Goal: Complete application form: Complete application form

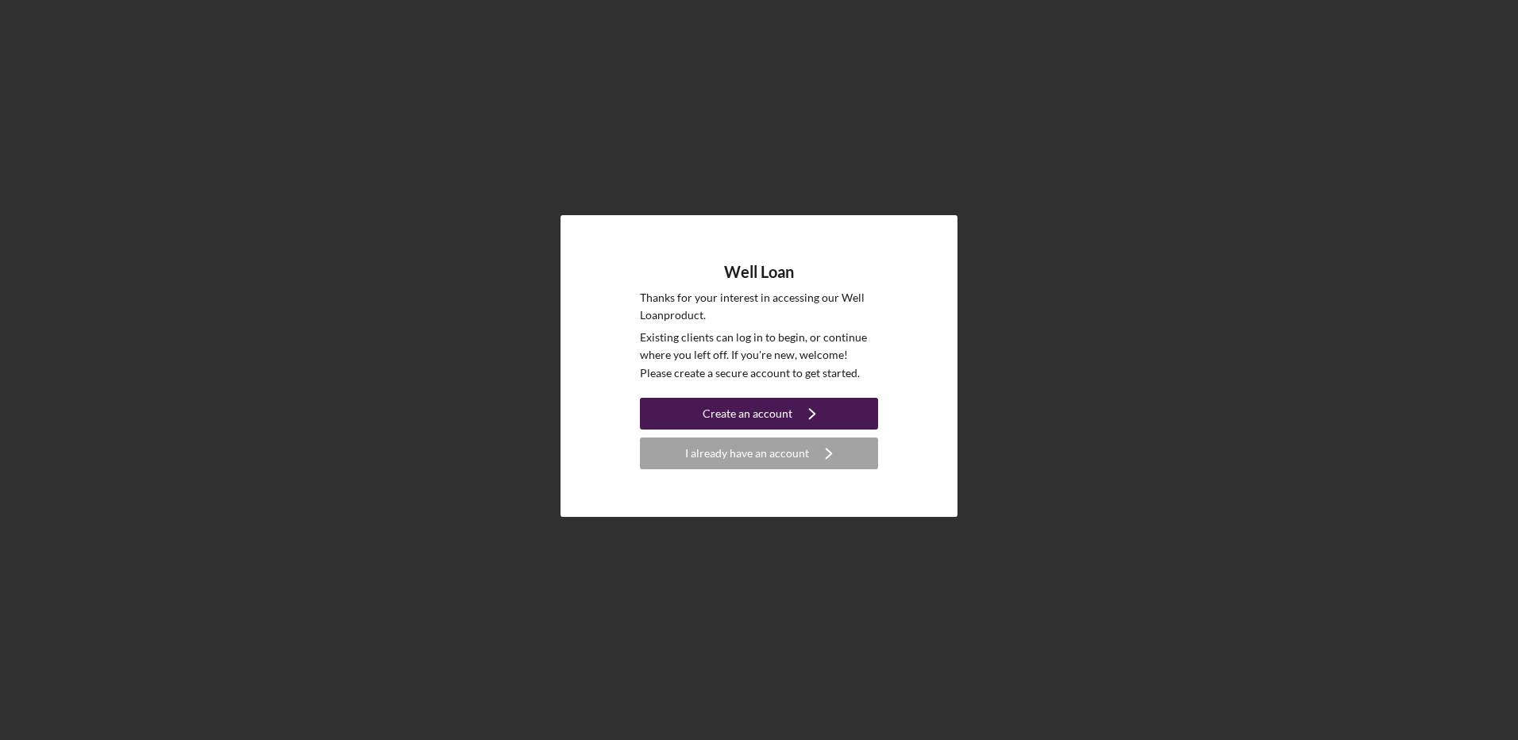
click at [748, 415] on div "Create an account" at bounding box center [748, 414] width 90 height 32
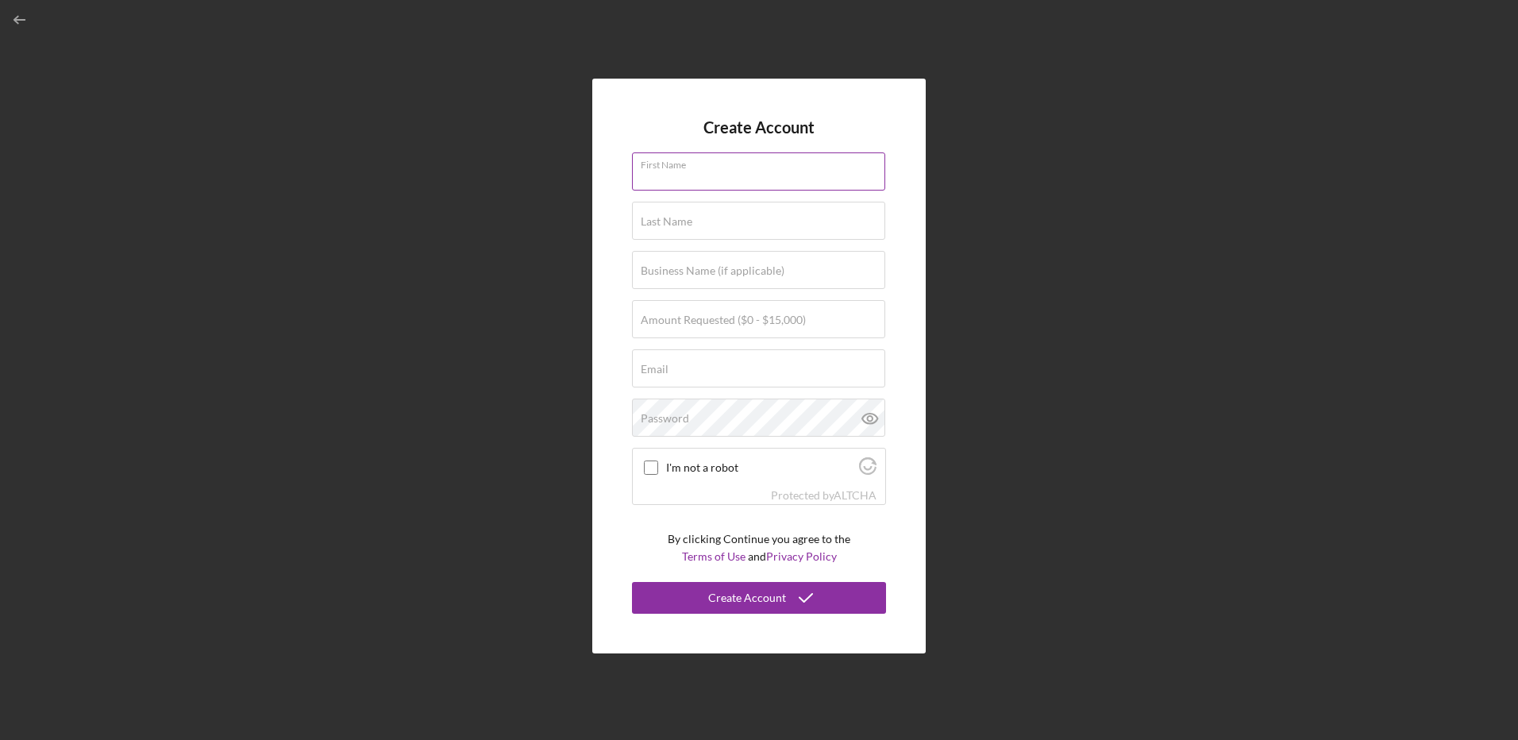
click at [687, 164] on div "First Name" at bounding box center [759, 172] width 254 height 40
type input "[PERSON_NAME]"
type input "Town of [GEOGRAPHIC_DATA]"
type input "[PERSON_NAME][EMAIL_ADDRESS][DOMAIN_NAME]"
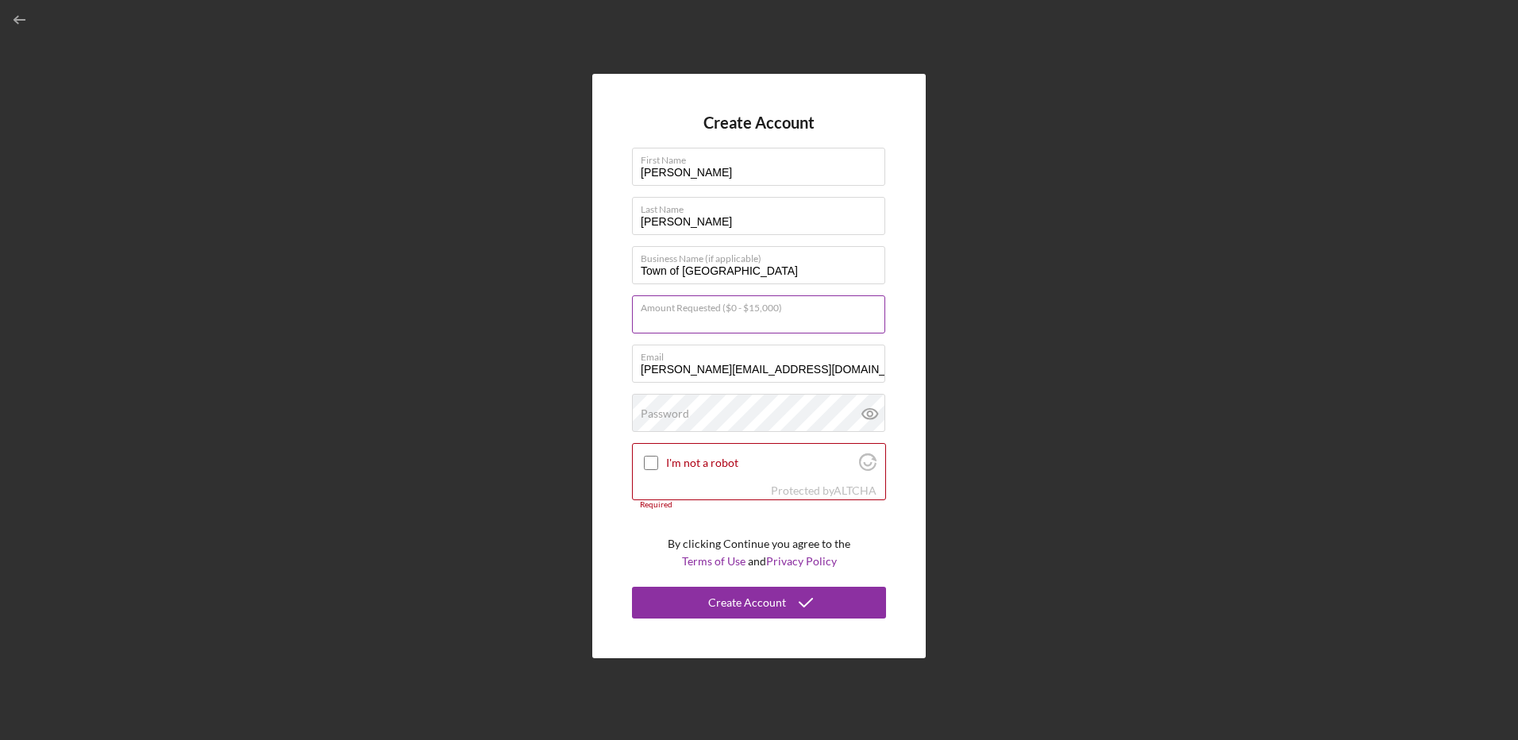
click at [757, 326] on input "Amount Requested ($0 - $15,000)" at bounding box center [758, 314] width 253 height 38
type input "$15,000"
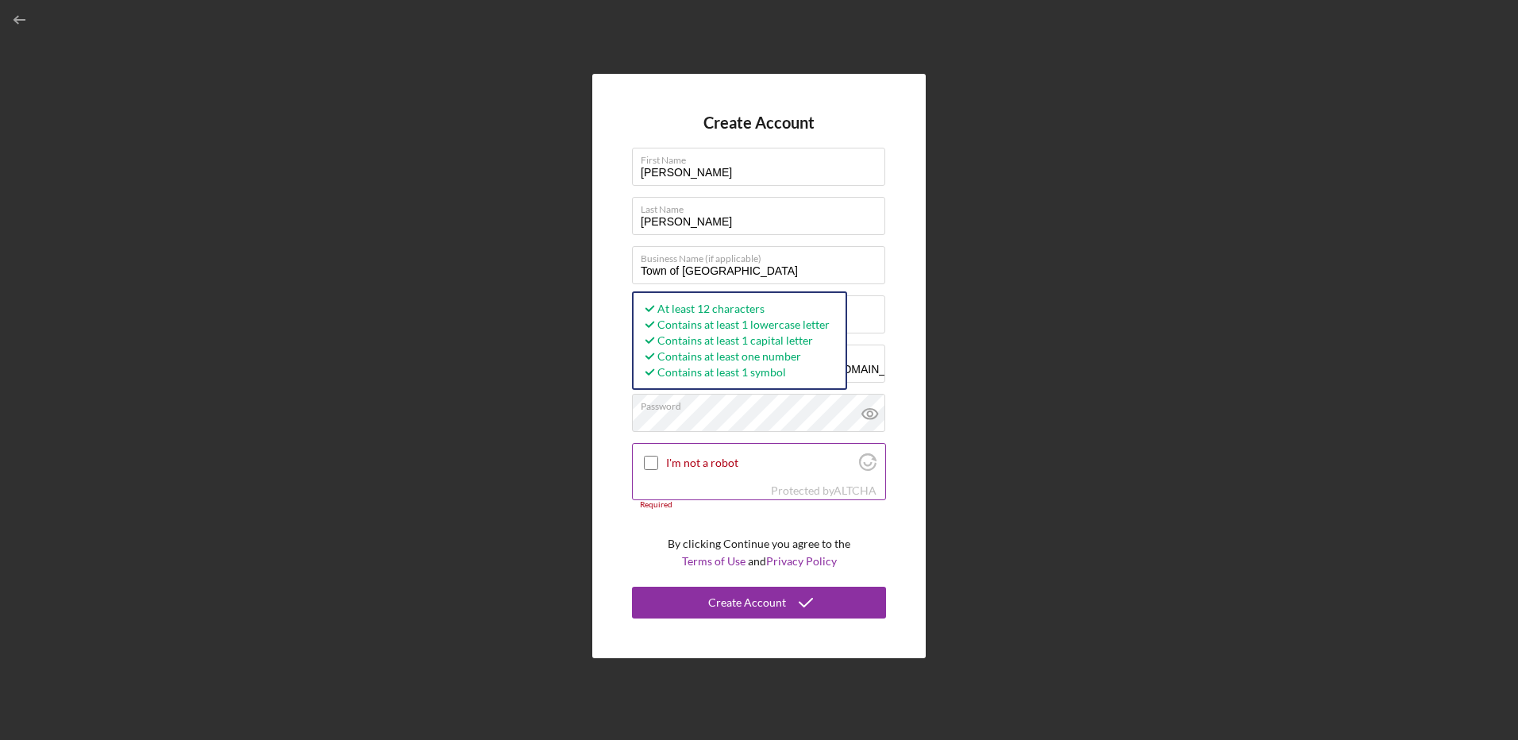
click at [655, 461] on input "I'm not a robot" at bounding box center [651, 463] width 14 height 14
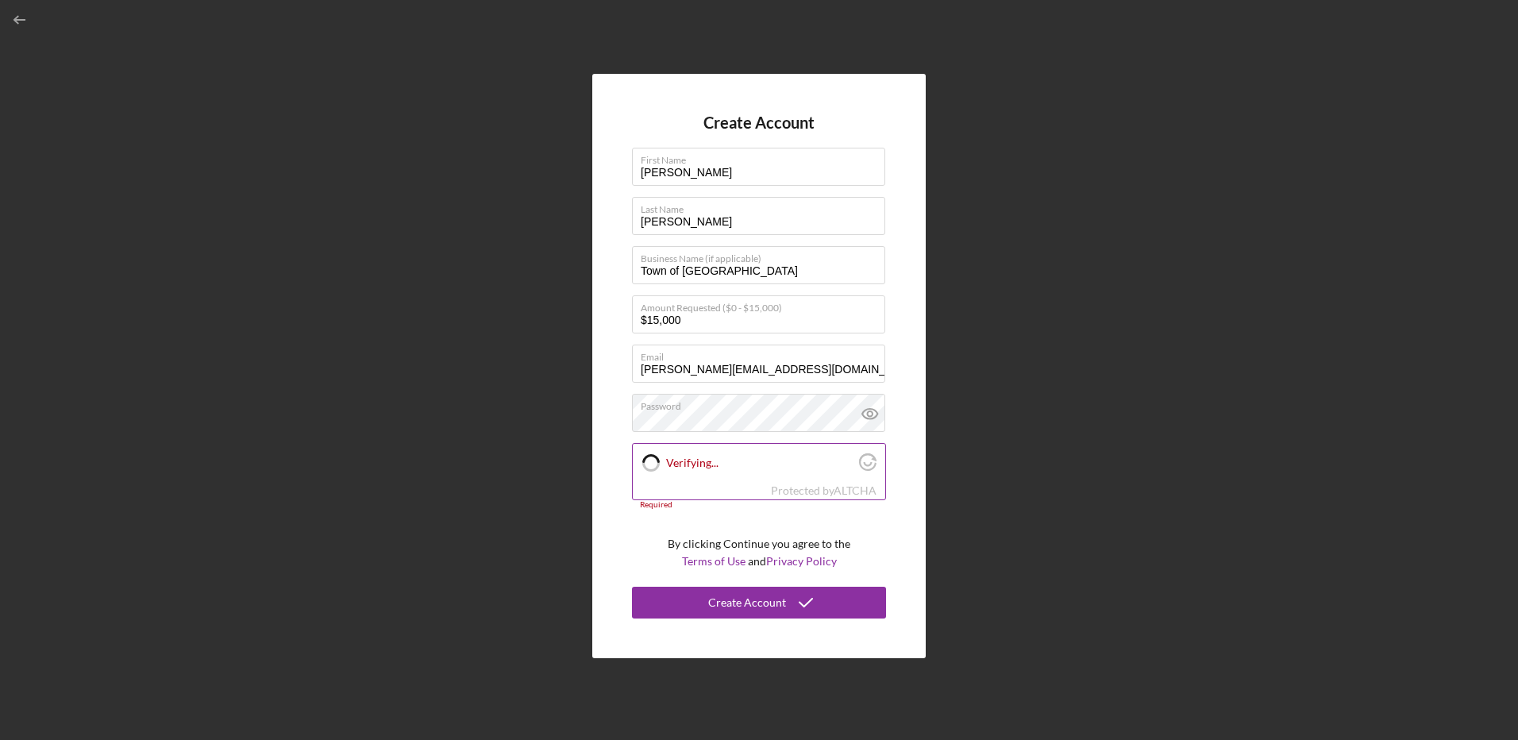
checkbox input "true"
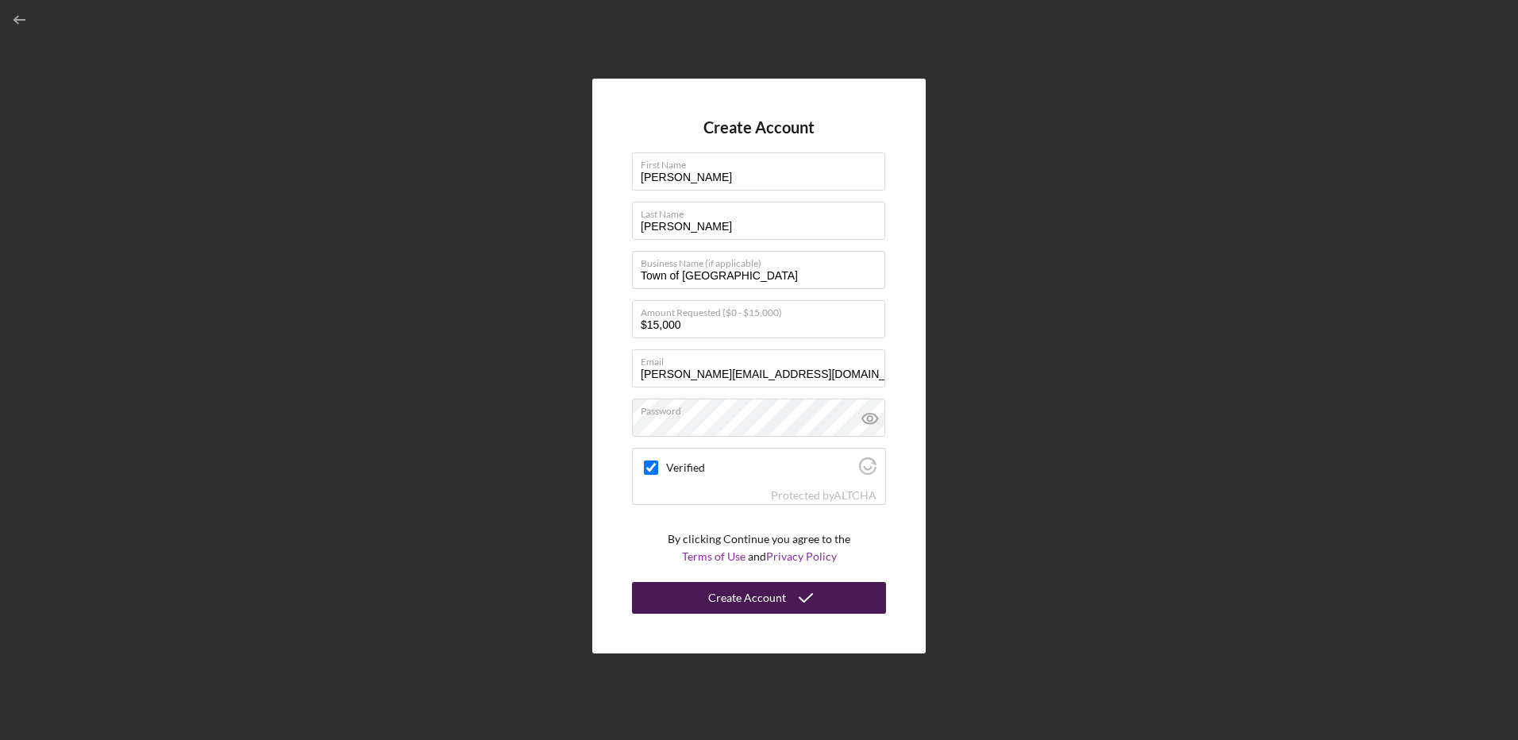
click at [784, 594] on button "Create Account" at bounding box center [759, 598] width 254 height 32
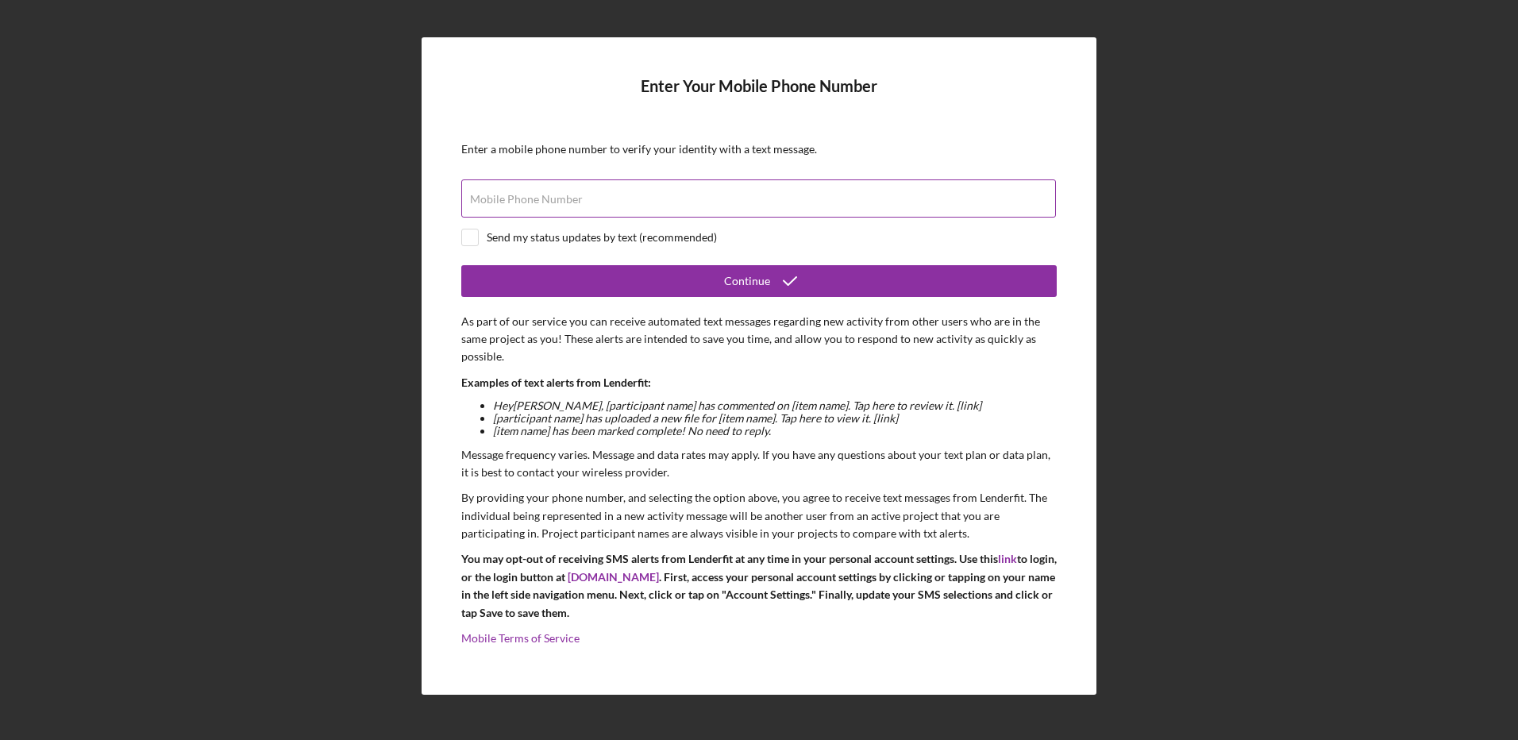
click at [555, 200] on label "Mobile Phone Number" at bounding box center [526, 199] width 113 height 13
click at [555, 200] on input "Mobile Phone Number" at bounding box center [758, 198] width 595 height 38
type input "[PHONE_NUMBER]"
click at [467, 238] on input "checkbox" at bounding box center [470, 237] width 16 height 16
checkbox input "true"
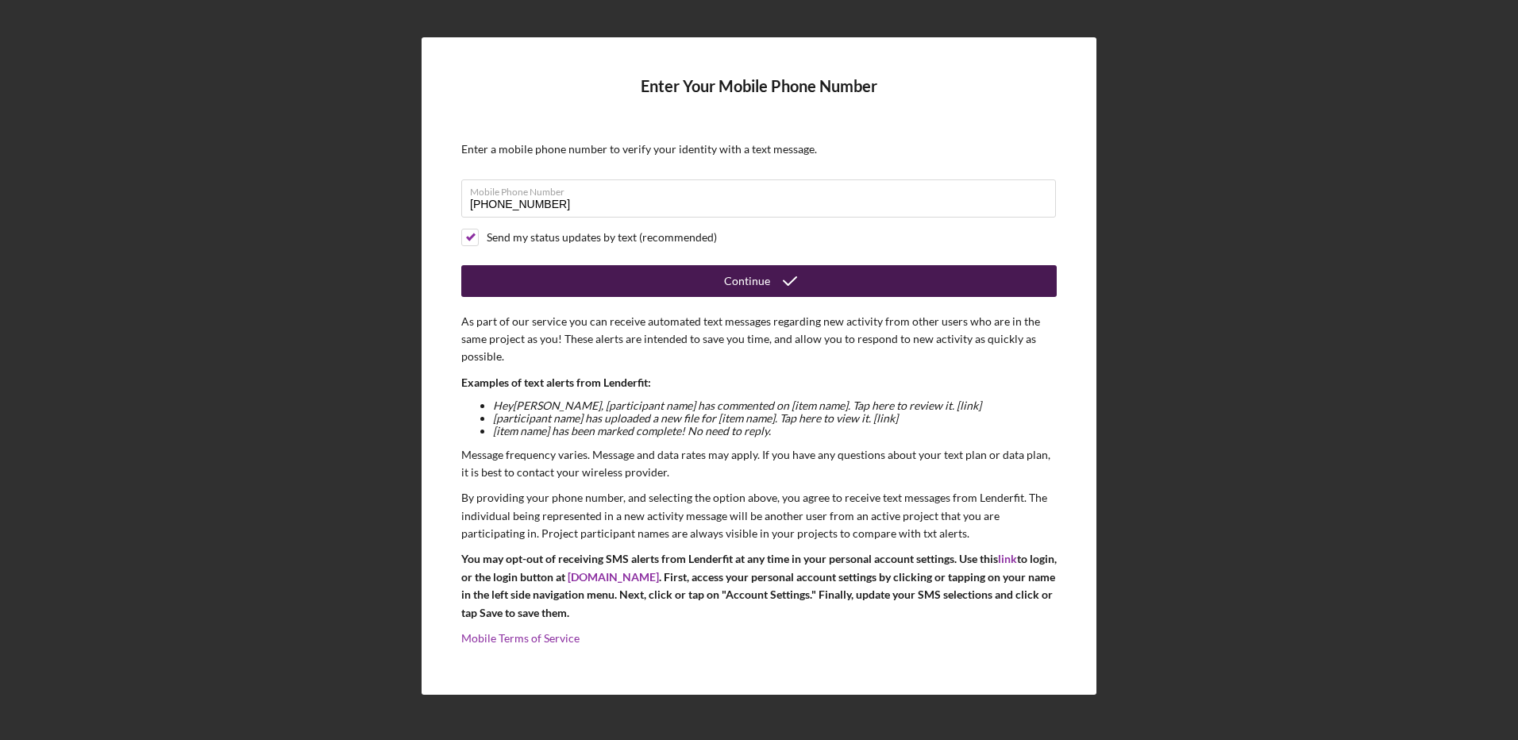
click at [672, 275] on button "Continue" at bounding box center [759, 281] width 596 height 32
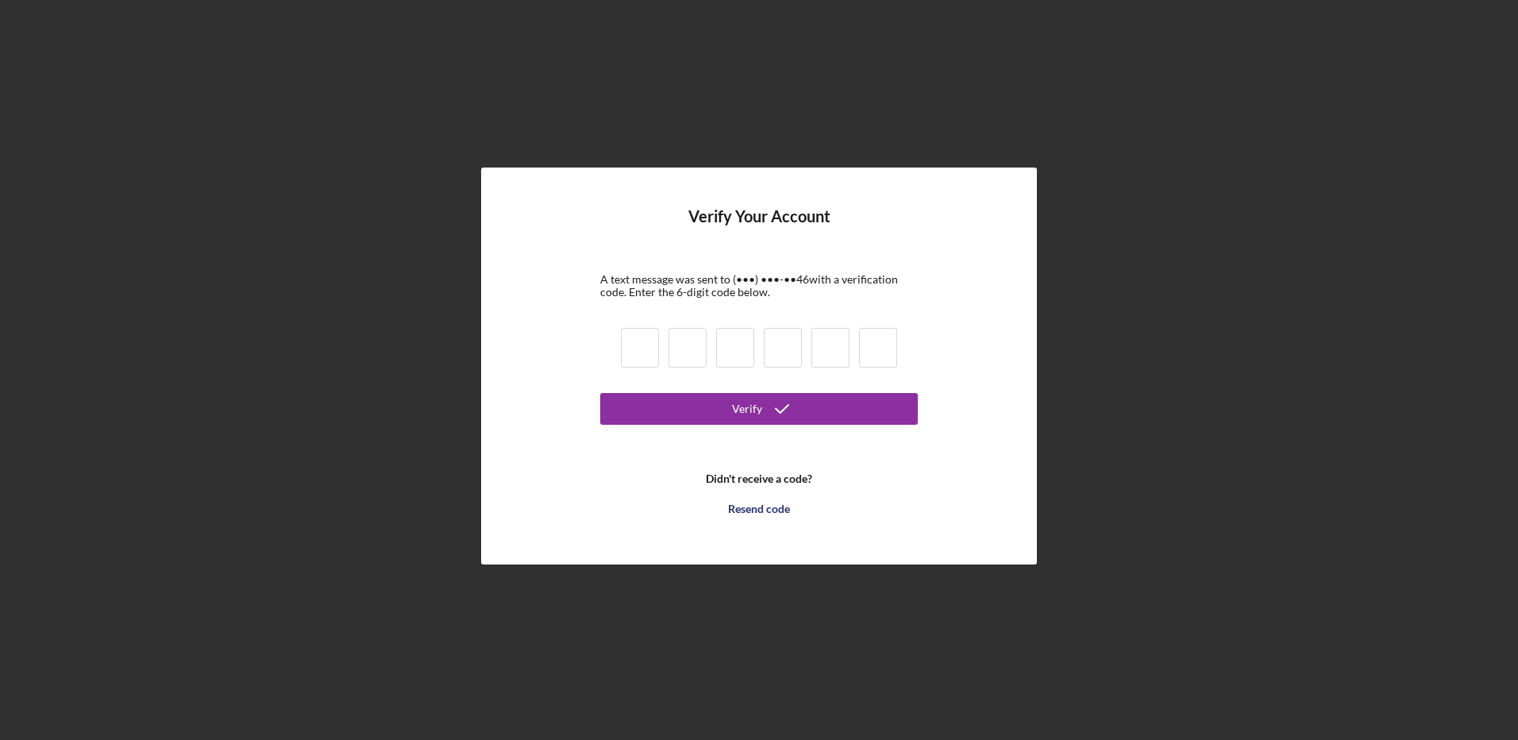
click at [644, 343] on input at bounding box center [640, 348] width 38 height 40
type input "0"
type input "3"
type input "2"
type input "1"
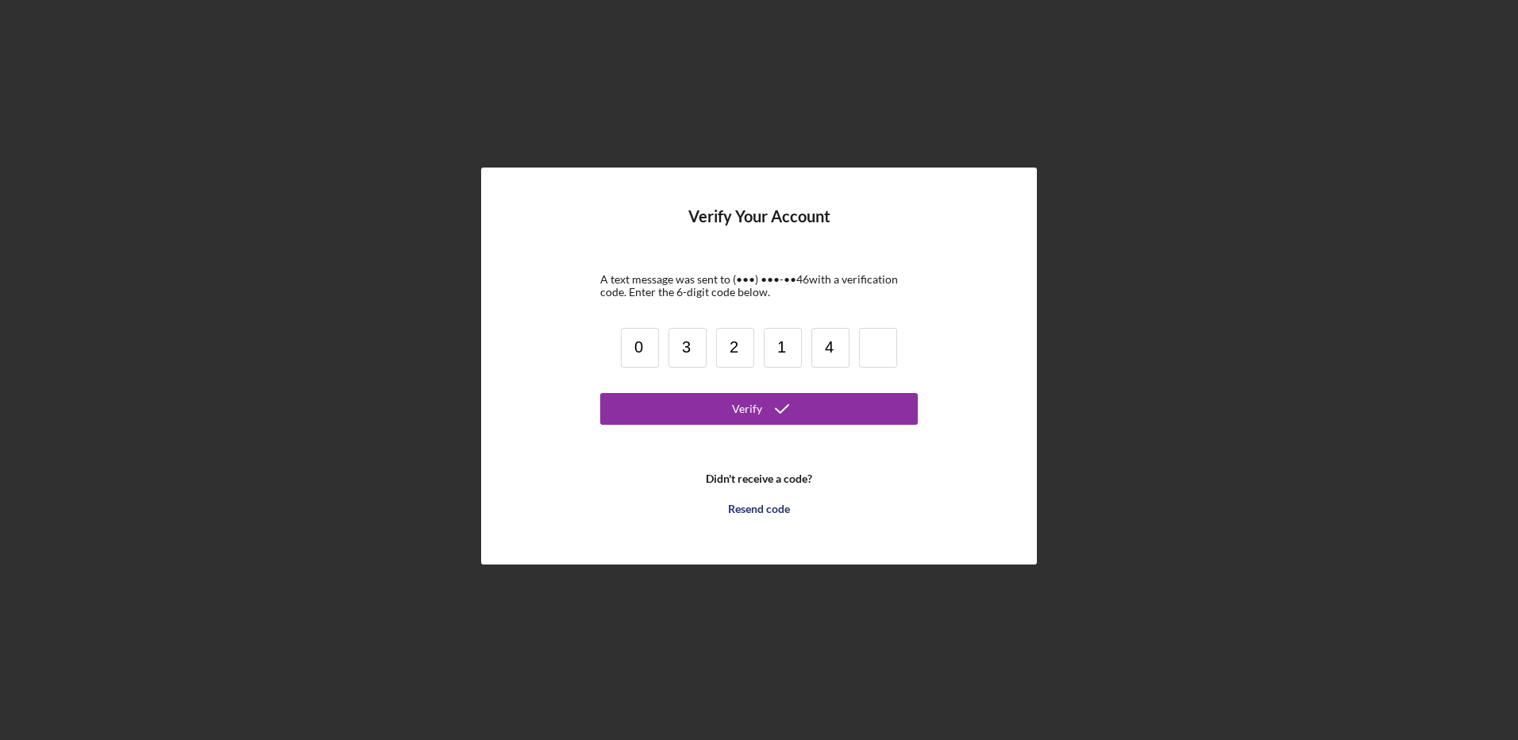
type input "4"
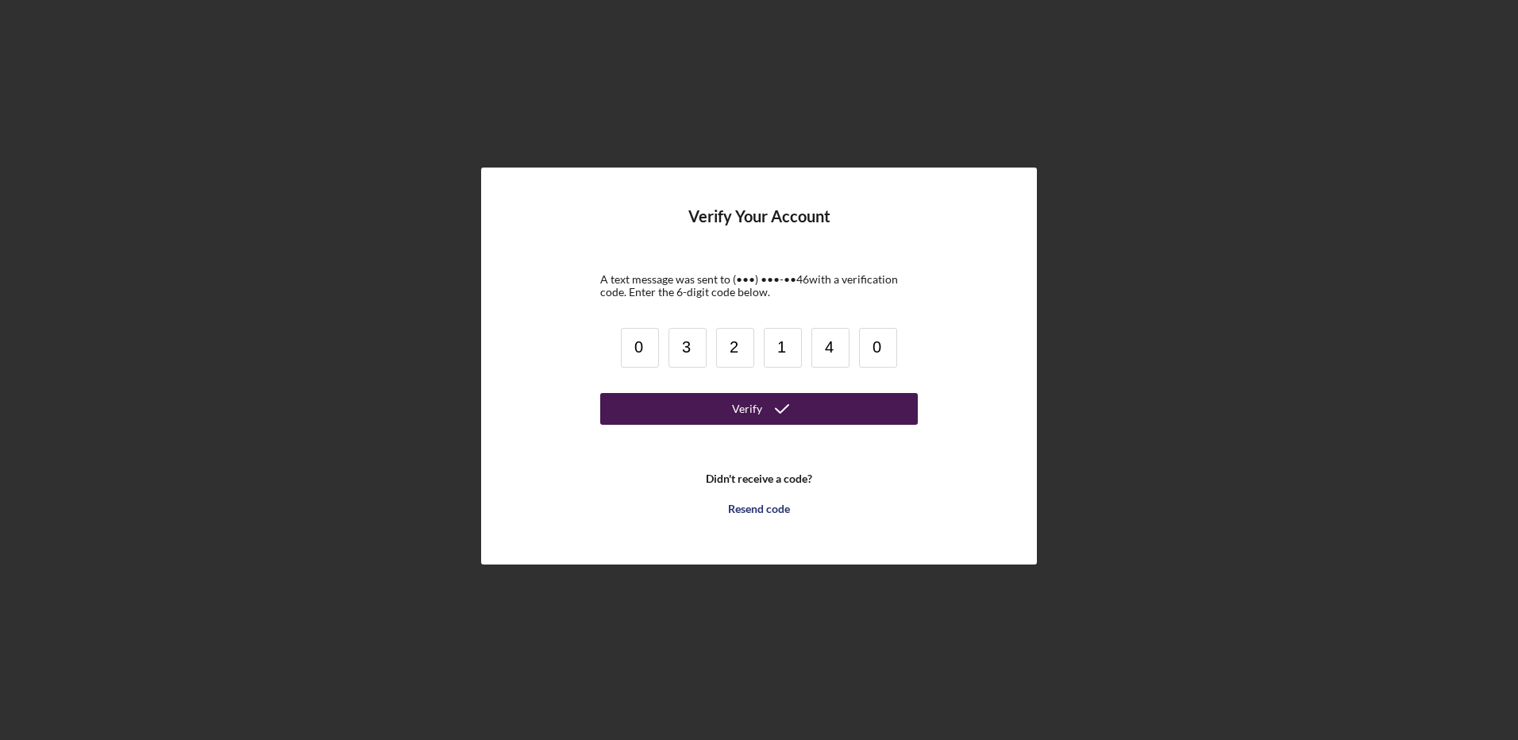
type input "0"
click at [706, 398] on button "Verify" at bounding box center [759, 409] width 318 height 32
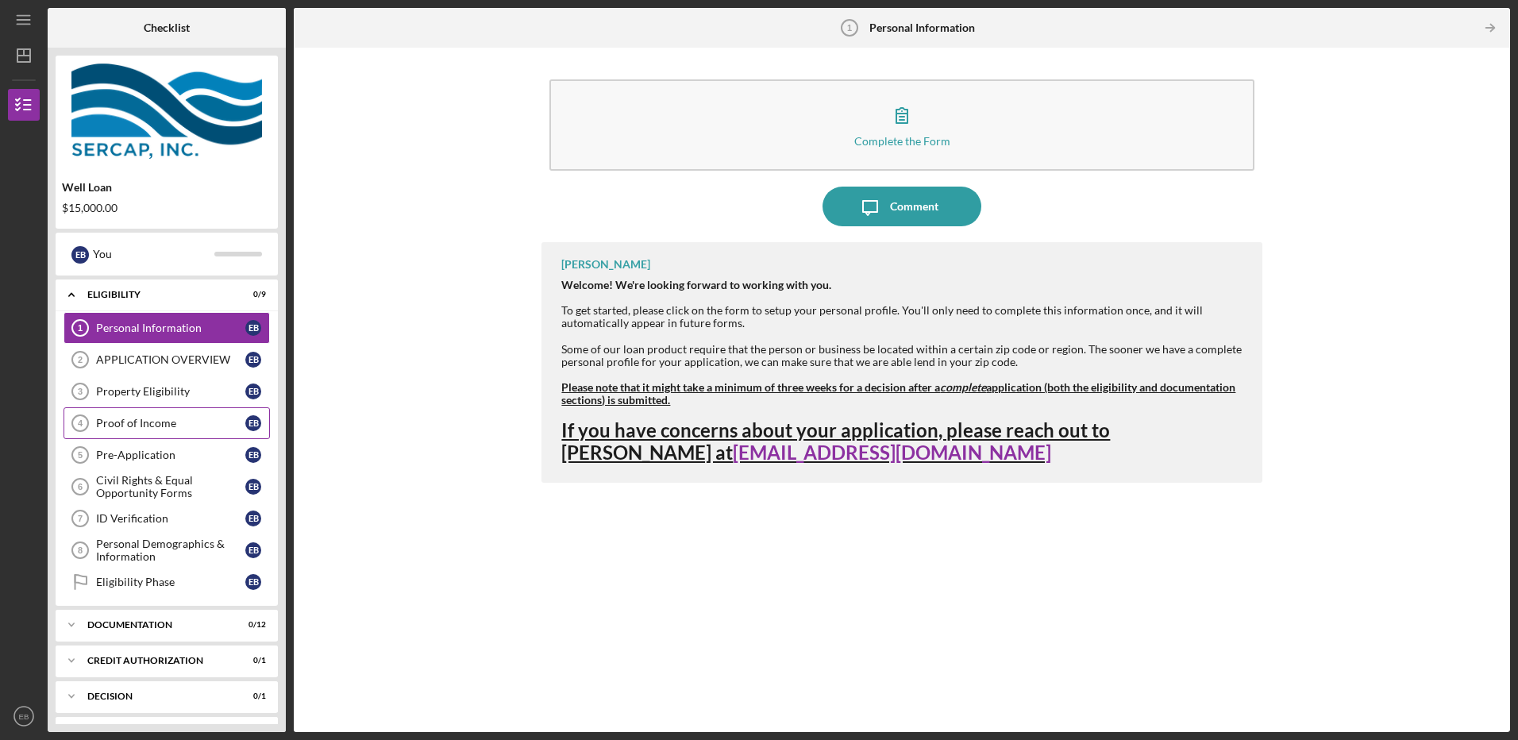
click at [244, 422] on div "Proof of Income" at bounding box center [170, 423] width 149 height 13
